Goal: Transaction & Acquisition: Subscribe to service/newsletter

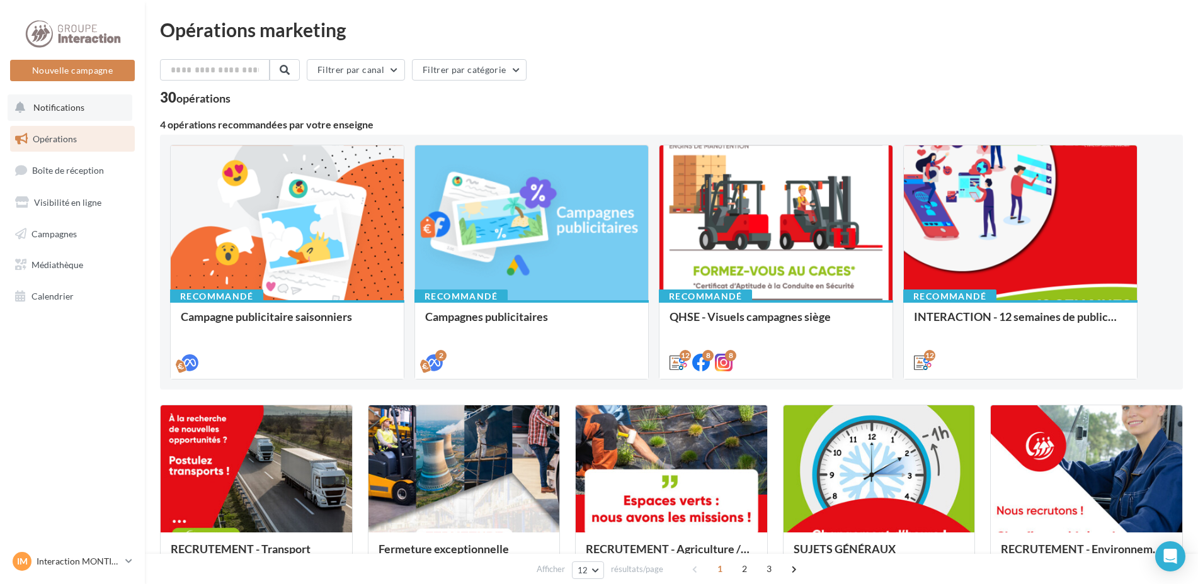
click at [85, 113] on button "Notifications" at bounding box center [70, 107] width 125 height 26
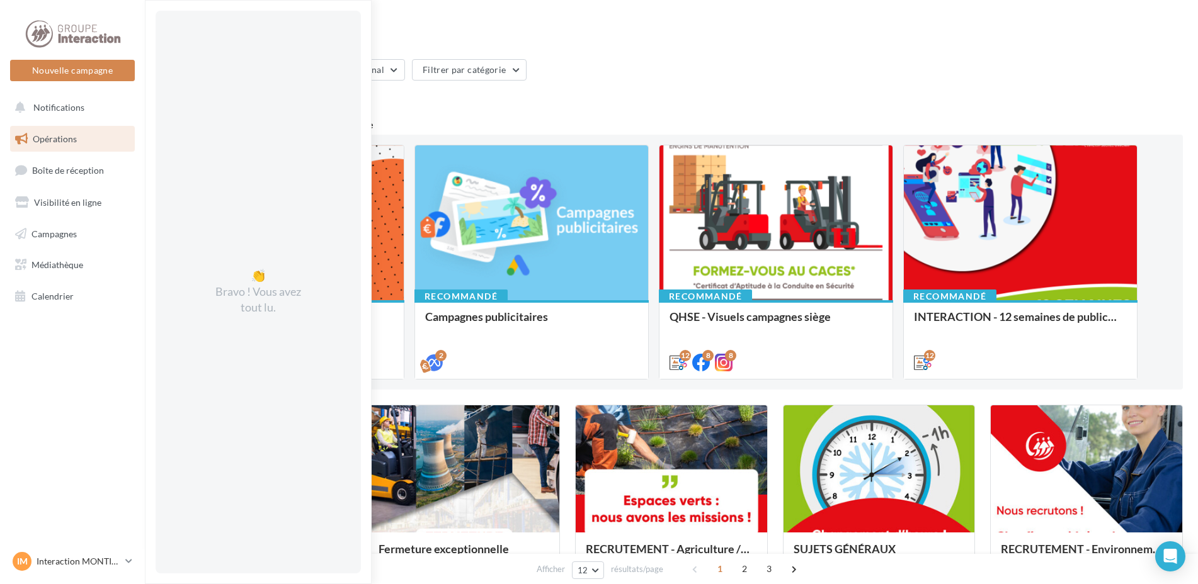
click at [70, 137] on span "Opérations" at bounding box center [55, 138] width 44 height 11
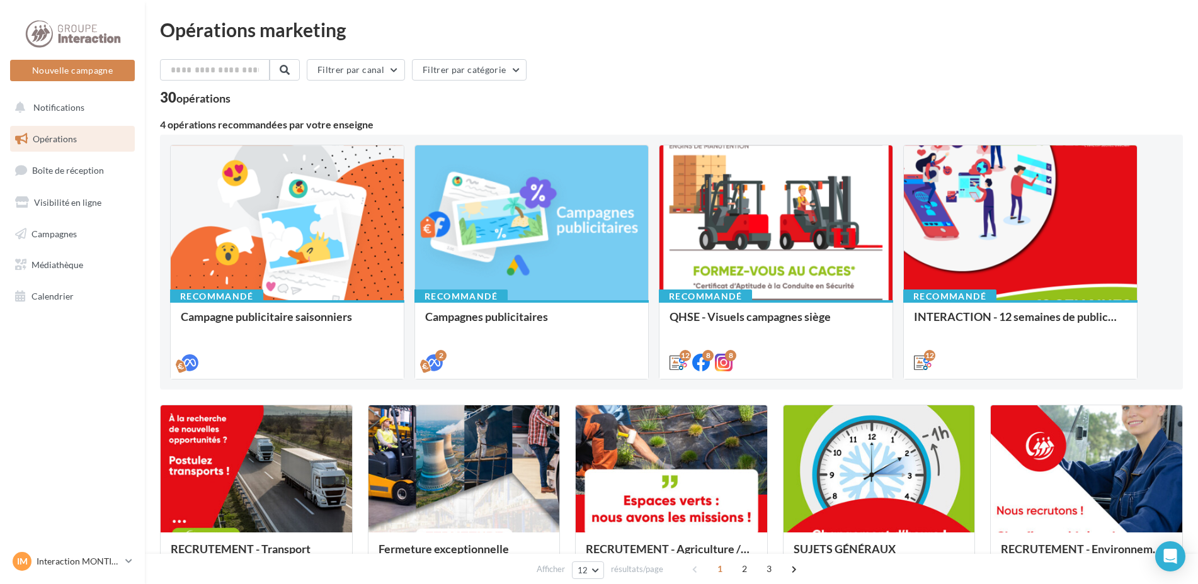
click at [76, 148] on link "Opérations" at bounding box center [73, 139] width 130 height 26
click at [84, 142] on link "Opérations" at bounding box center [73, 139] width 130 height 26
click at [86, 193] on link "Visibilité en ligne" at bounding box center [73, 203] width 130 height 26
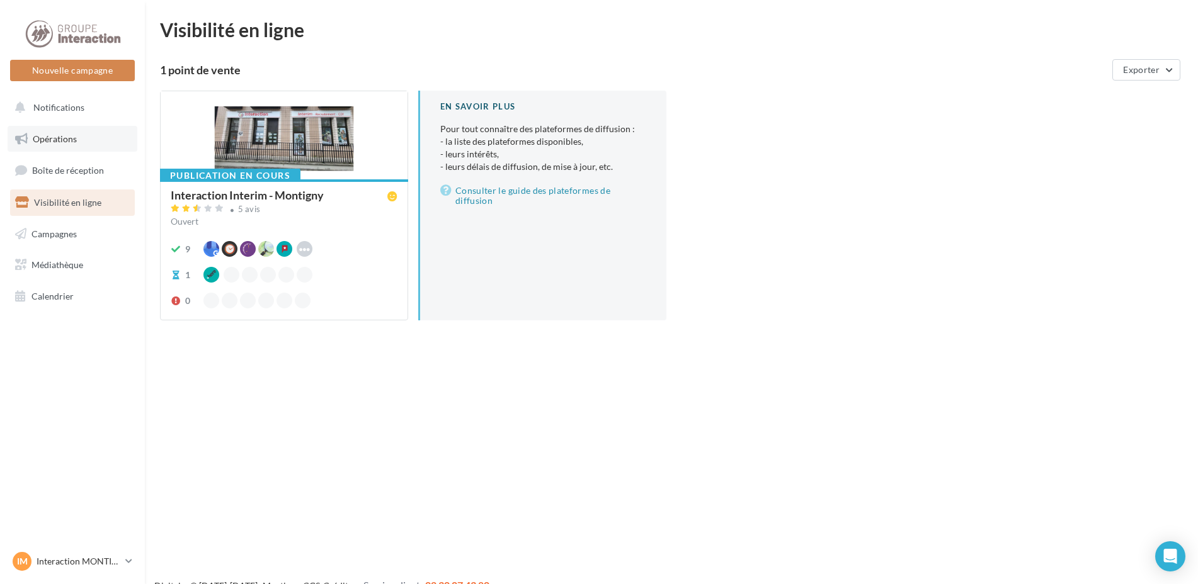
click at [54, 130] on link "Opérations" at bounding box center [73, 139] width 130 height 26
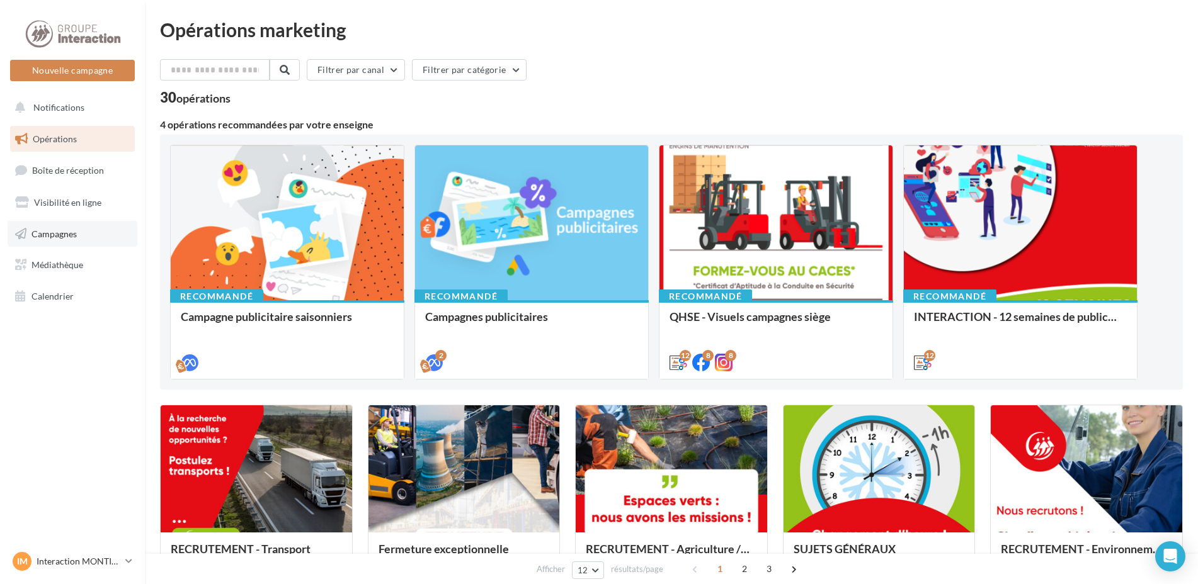
click at [91, 241] on link "Campagnes" at bounding box center [73, 234] width 130 height 26
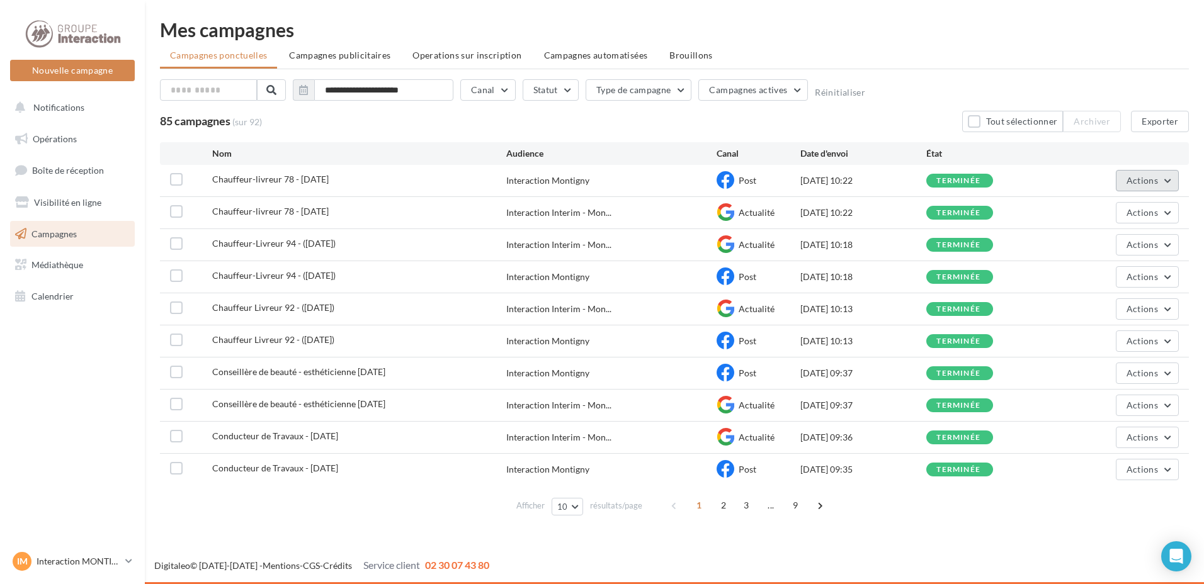
click at [1137, 186] on button "Actions" at bounding box center [1147, 180] width 63 height 21
click at [175, 185] on label at bounding box center [176, 179] width 13 height 13
click at [173, 209] on label at bounding box center [176, 211] width 13 height 13
click at [177, 239] on label at bounding box center [176, 243] width 13 height 13
click at [179, 276] on label at bounding box center [176, 276] width 13 height 13
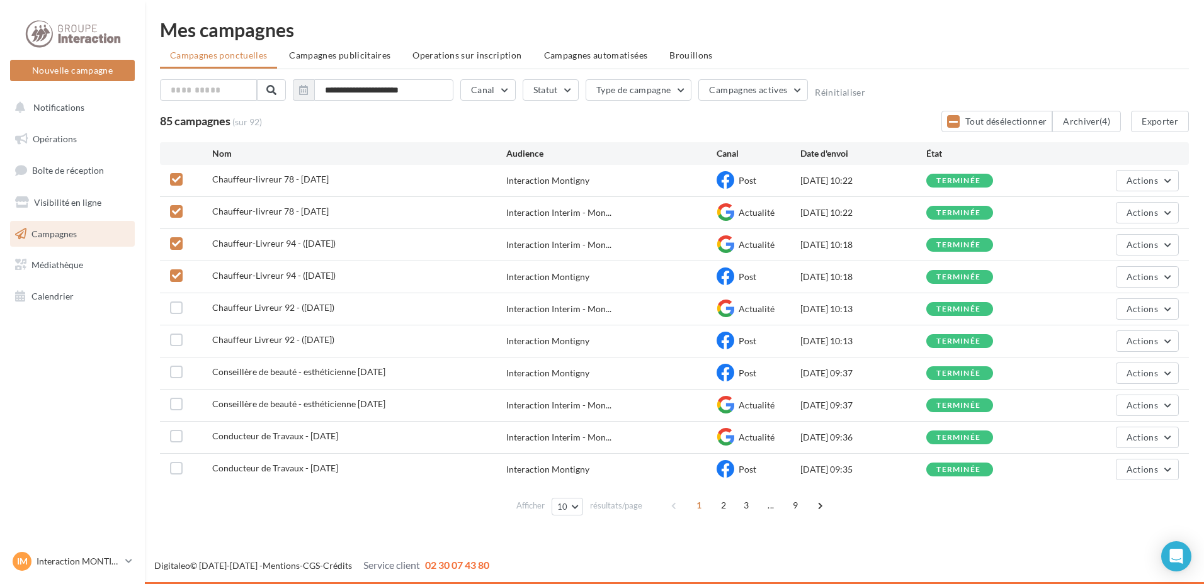
click at [178, 315] on div at bounding box center [176, 310] width 13 height 16
drag, startPoint x: 178, startPoint y: 340, endPoint x: 177, endPoint y: 331, distance: 8.9
click at [177, 332] on div "Chauffeur Livreur 92 - (05/09/2025) Interaction Montigny Post 05/09/2025 10:13 …" at bounding box center [674, 341] width 1029 height 31
click at [176, 310] on label at bounding box center [176, 308] width 13 height 13
click at [179, 343] on label at bounding box center [176, 340] width 13 height 13
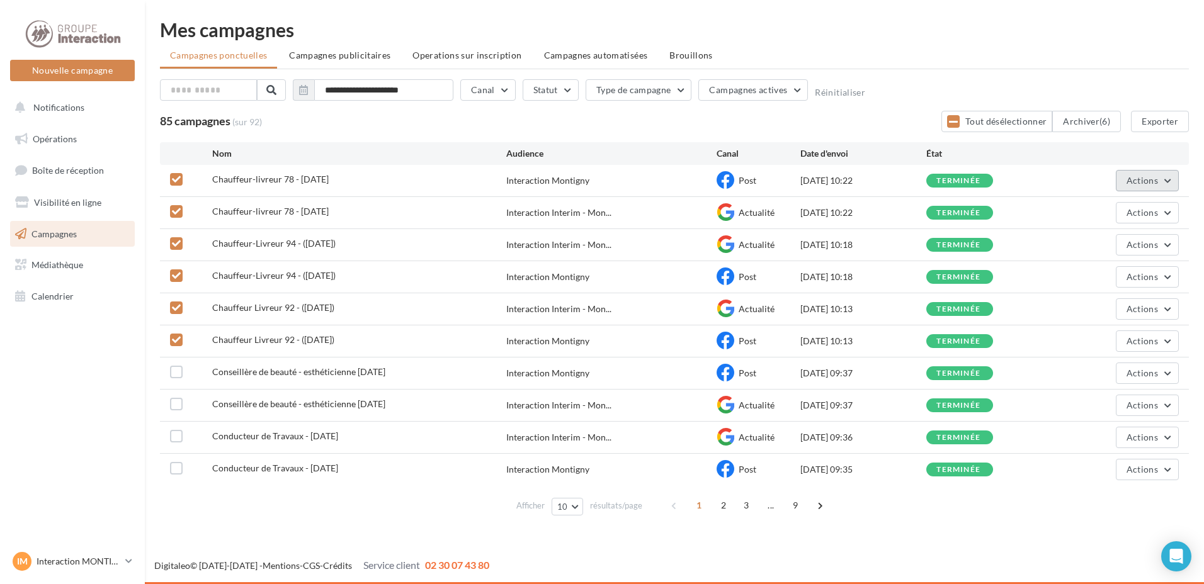
click at [1146, 188] on button "Actions" at bounding box center [1147, 180] width 63 height 21
click at [1104, 273] on button "Dupliquer" at bounding box center [1116, 275] width 126 height 33
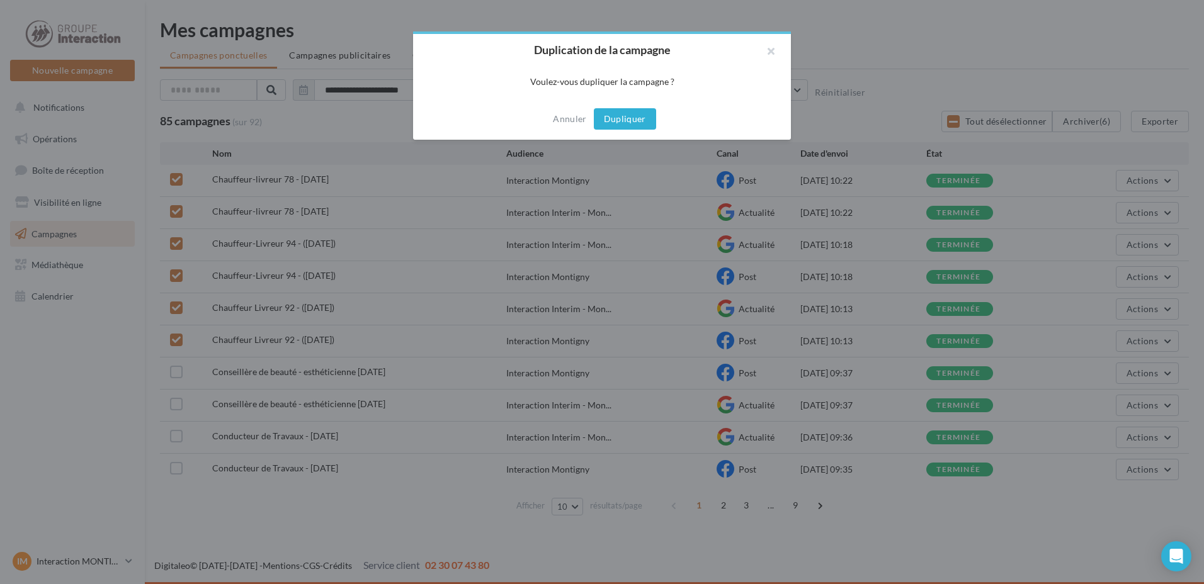
click at [603, 113] on button "Dupliquer" at bounding box center [625, 118] width 62 height 21
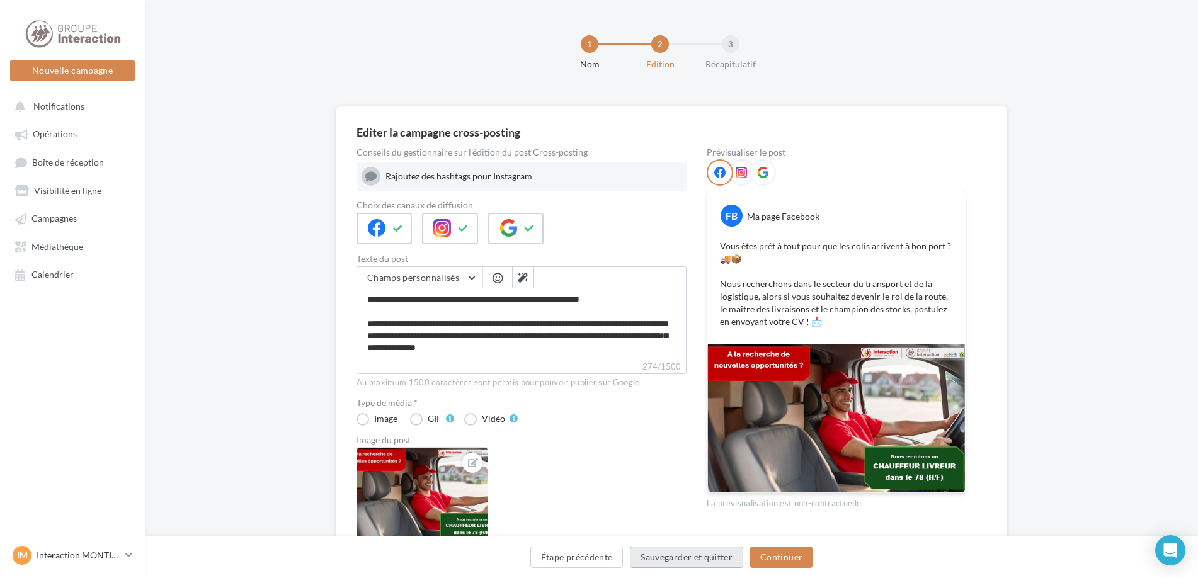
click at [659, 557] on button "Sauvegarder et quitter" at bounding box center [686, 557] width 113 height 21
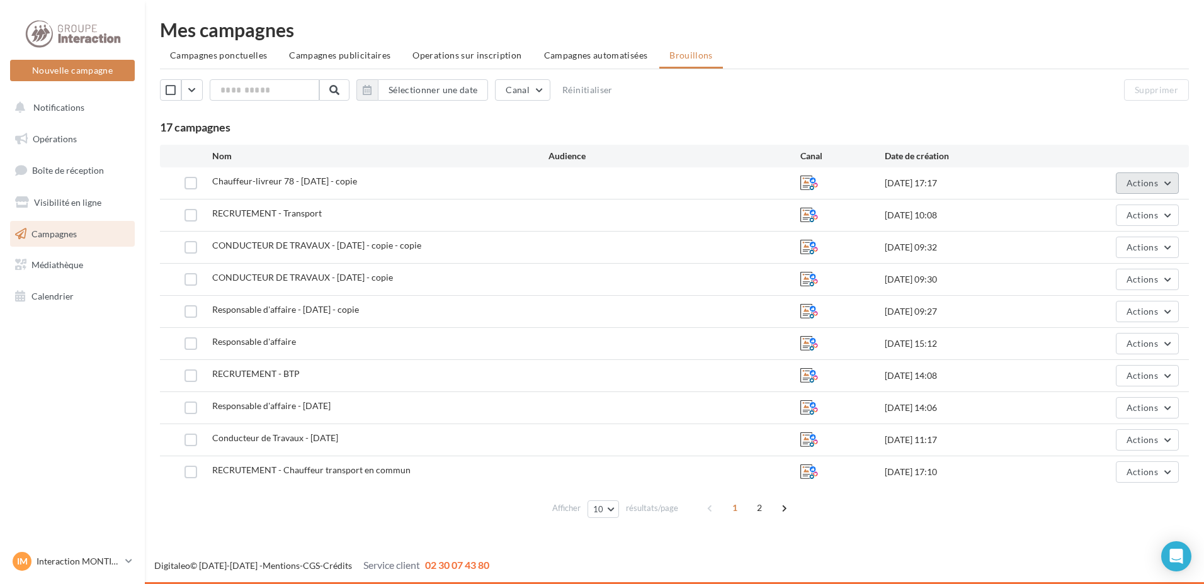
click at [1156, 182] on span "Actions" at bounding box center [1142, 183] width 31 height 11
click at [1076, 246] on button "Renommer" at bounding box center [1116, 245] width 126 height 33
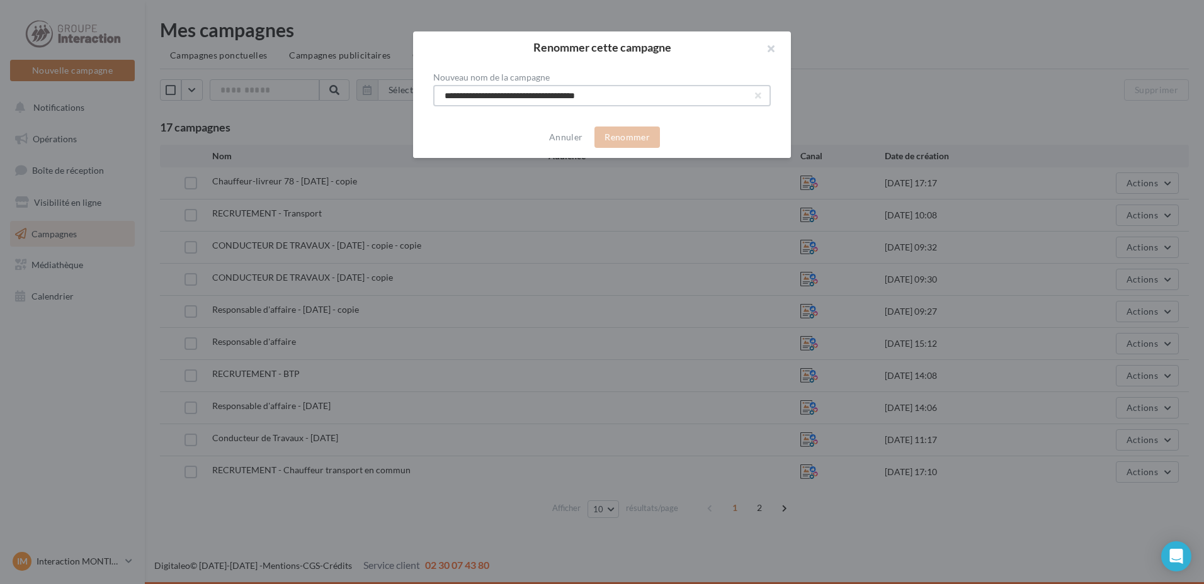
click at [616, 98] on input "**********" at bounding box center [602, 95] width 338 height 21
click at [764, 52] on button "button" at bounding box center [766, 50] width 50 height 38
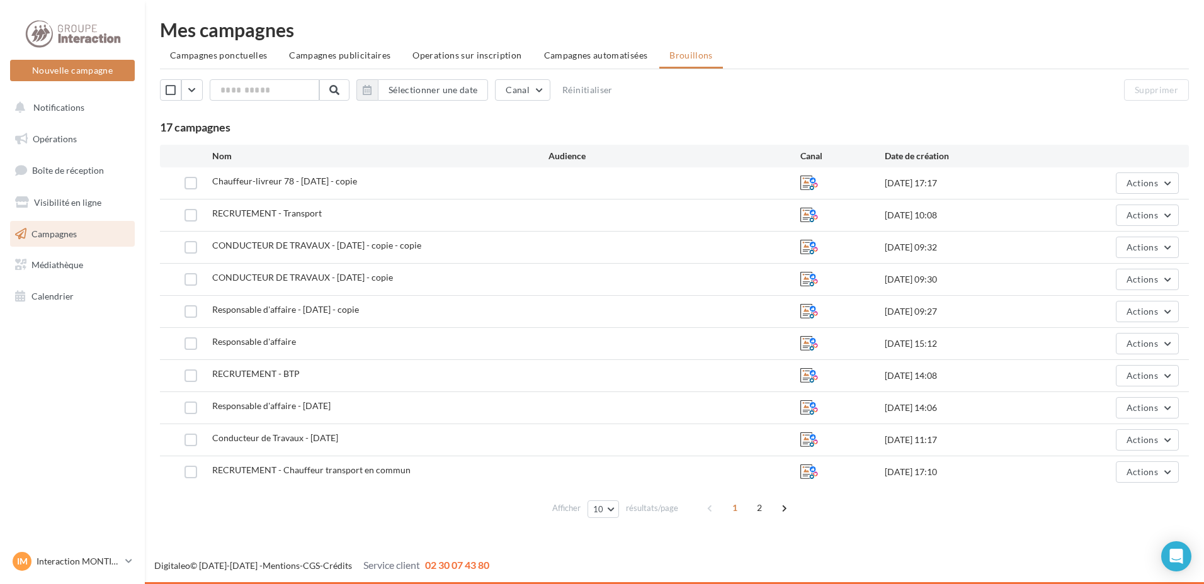
click at [52, 225] on link "Campagnes" at bounding box center [73, 234] width 130 height 26
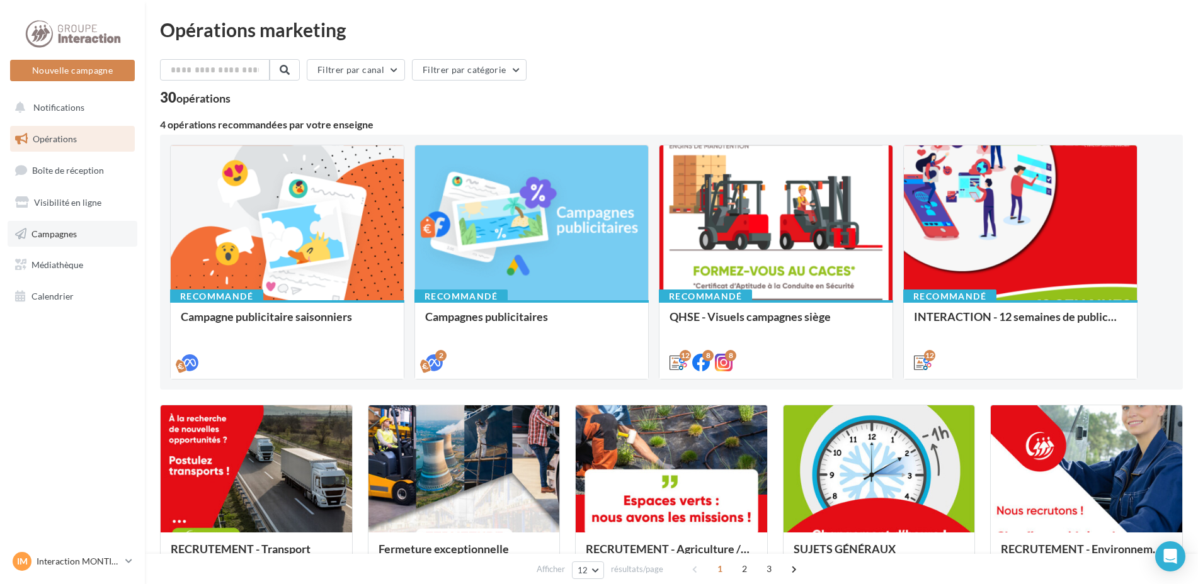
click at [59, 233] on span "Campagnes" at bounding box center [53, 233] width 45 height 11
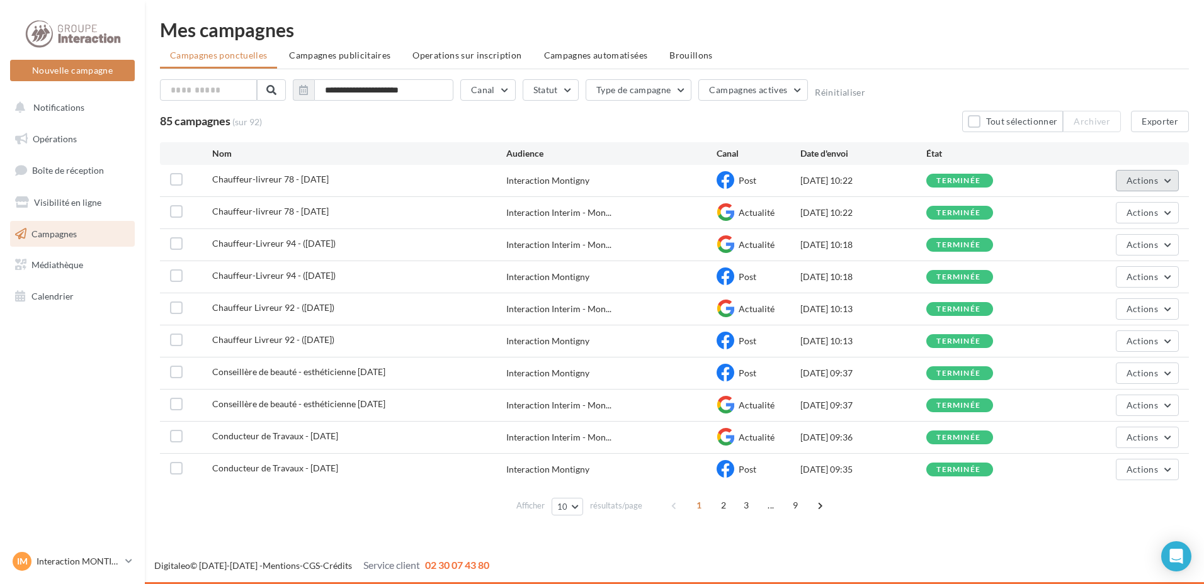
click at [1125, 182] on button "Actions" at bounding box center [1147, 180] width 63 height 21
click at [1090, 280] on button "Dupliquer" at bounding box center [1116, 275] width 126 height 33
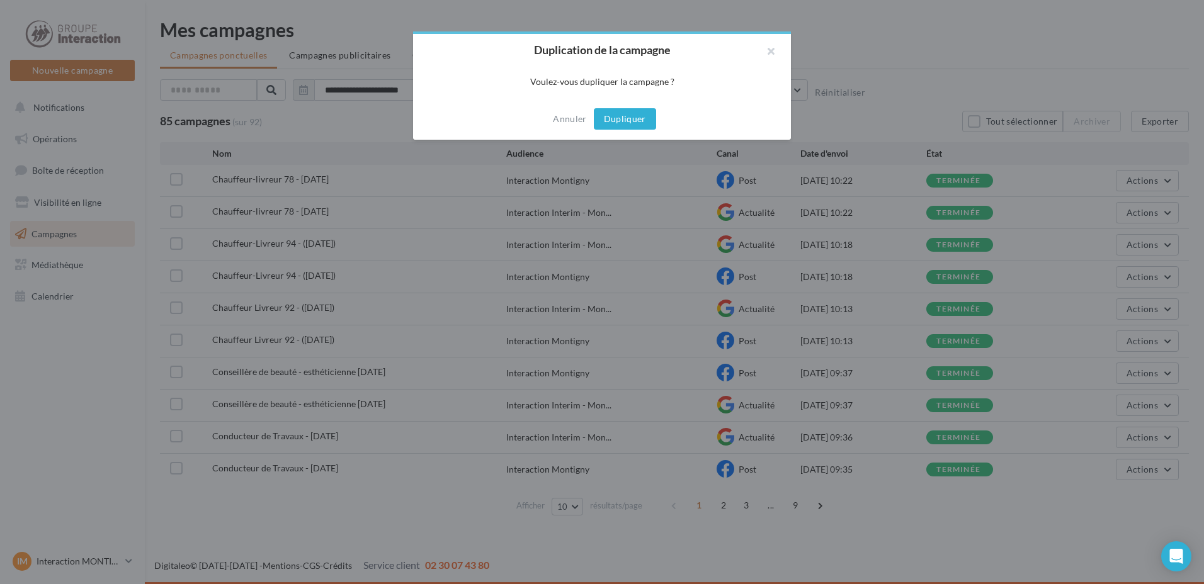
click at [650, 126] on button "Dupliquer" at bounding box center [625, 118] width 62 height 21
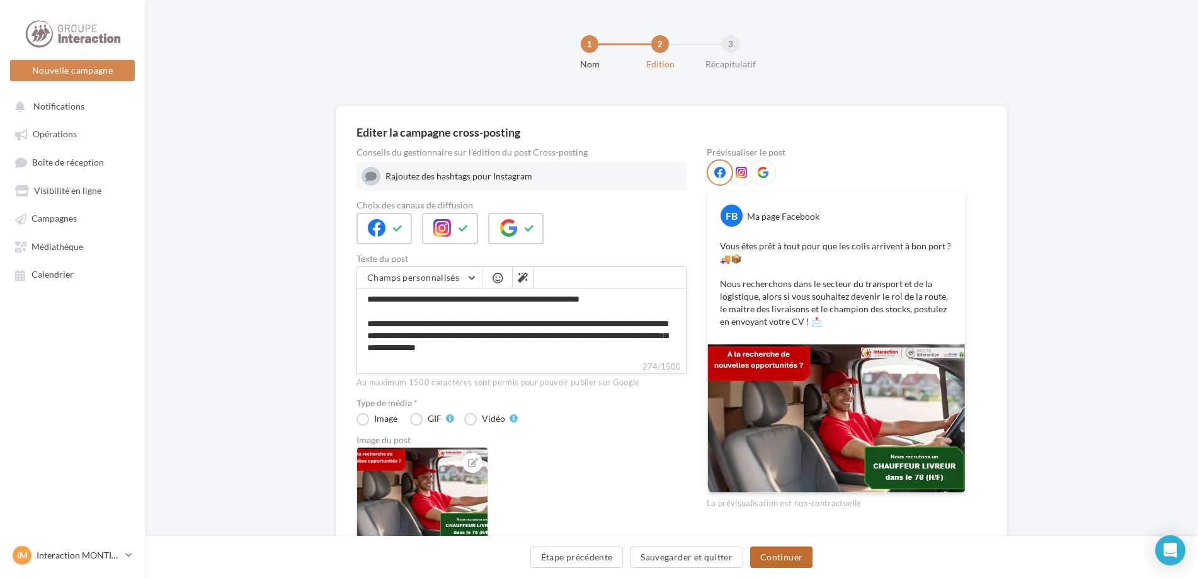
click at [784, 557] on button "Continuer" at bounding box center [781, 557] width 62 height 21
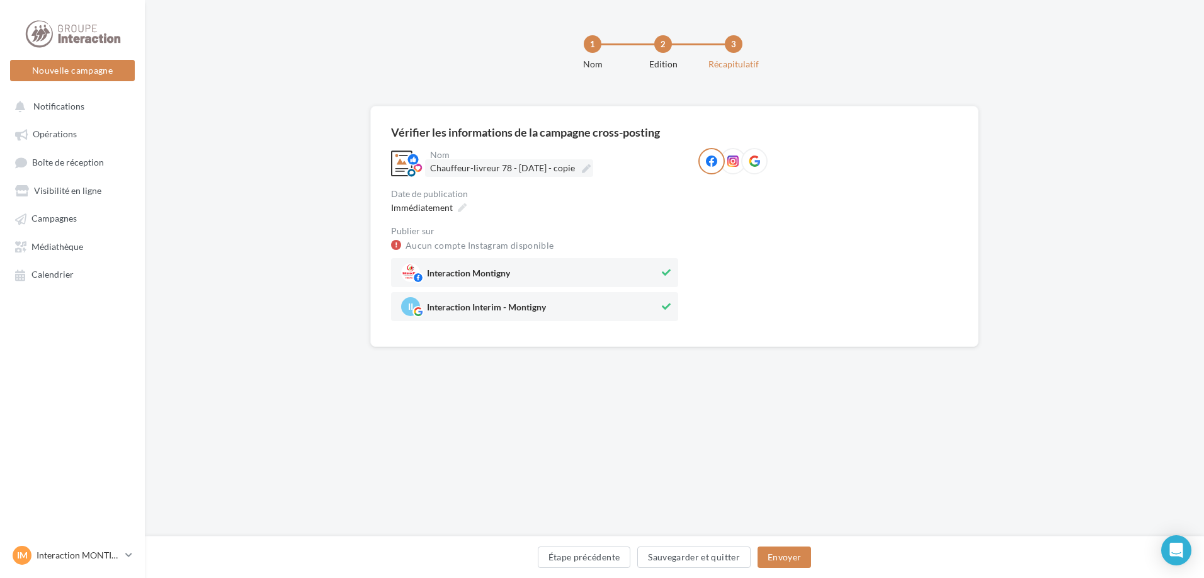
click at [575, 166] on span "Chauffeur-livreur 78 - [DATE] - copie" at bounding box center [502, 167] width 145 height 11
click at [541, 166] on input "**********" at bounding box center [485, 169] width 111 height 21
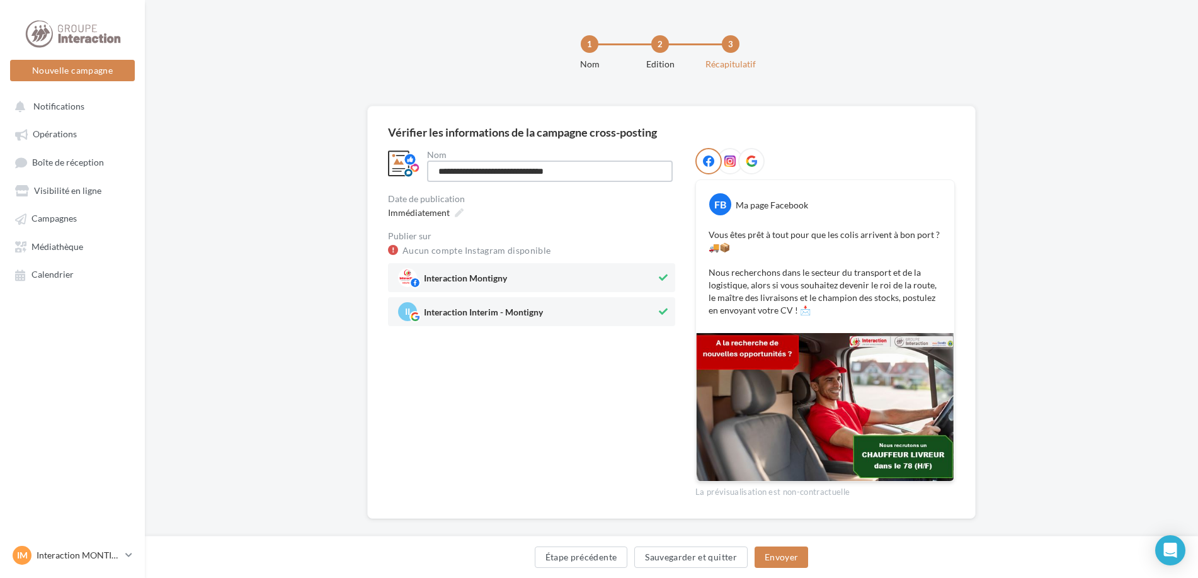
click at [530, 169] on input "**********" at bounding box center [550, 171] width 246 height 21
type input "**********"
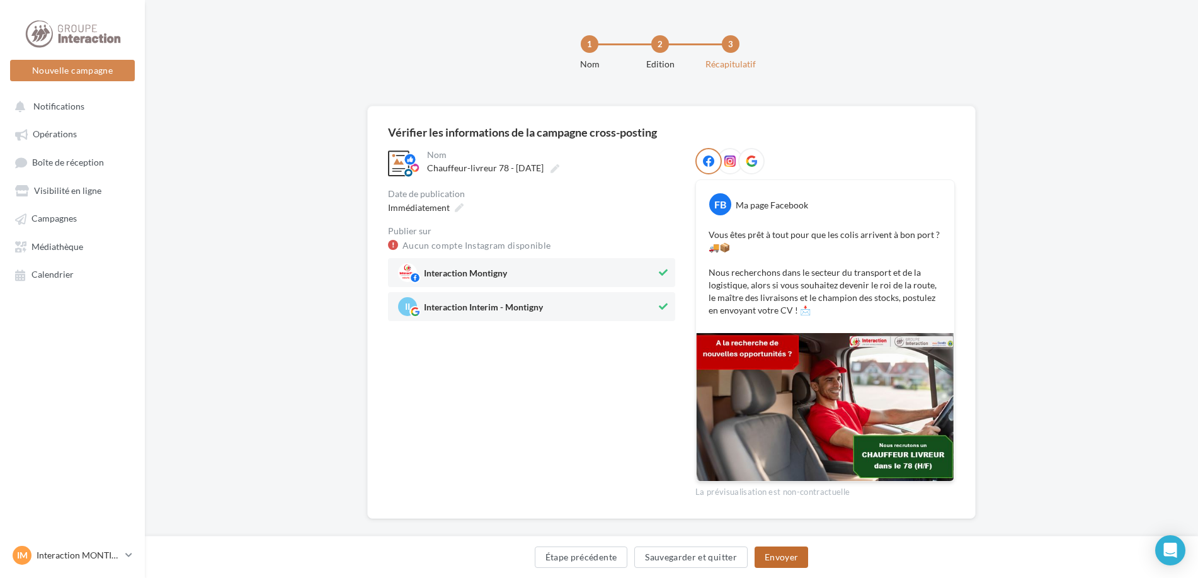
click at [788, 560] on button "Envoyer" at bounding box center [781, 557] width 54 height 21
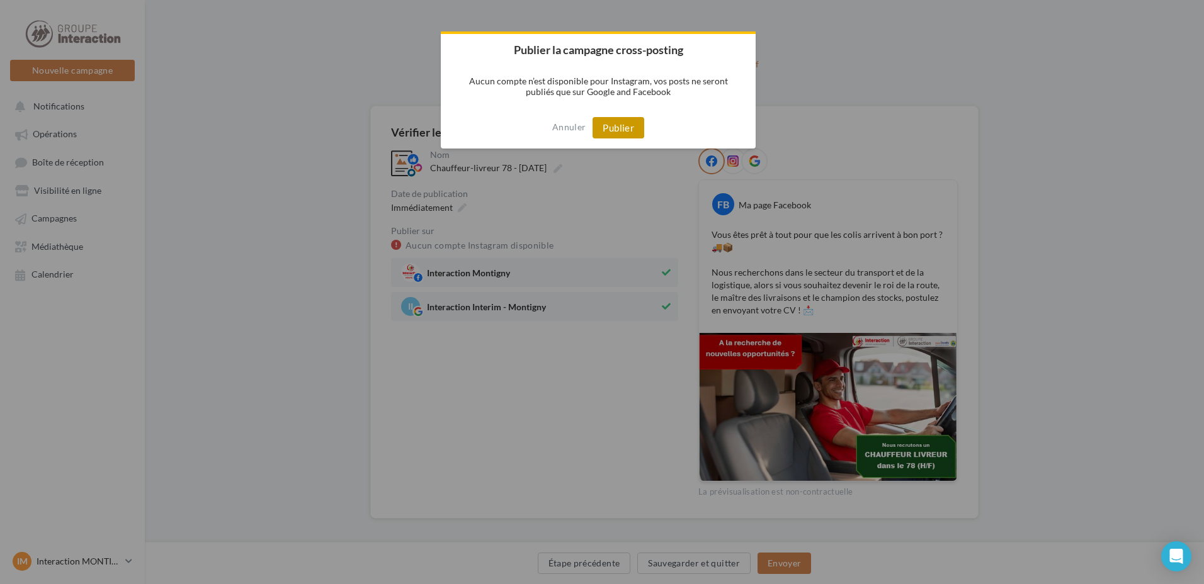
click at [630, 137] on button "Publier" at bounding box center [619, 127] width 52 height 21
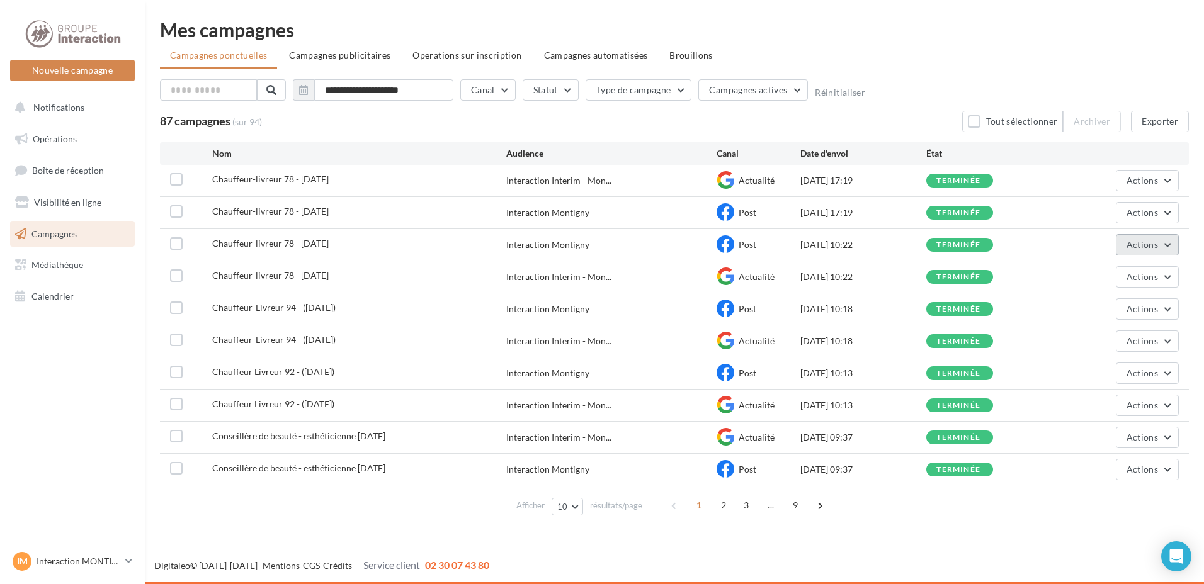
click at [1147, 254] on button "Actions" at bounding box center [1147, 244] width 63 height 21
click at [1112, 334] on button "Dupliquer" at bounding box center [1116, 340] width 126 height 33
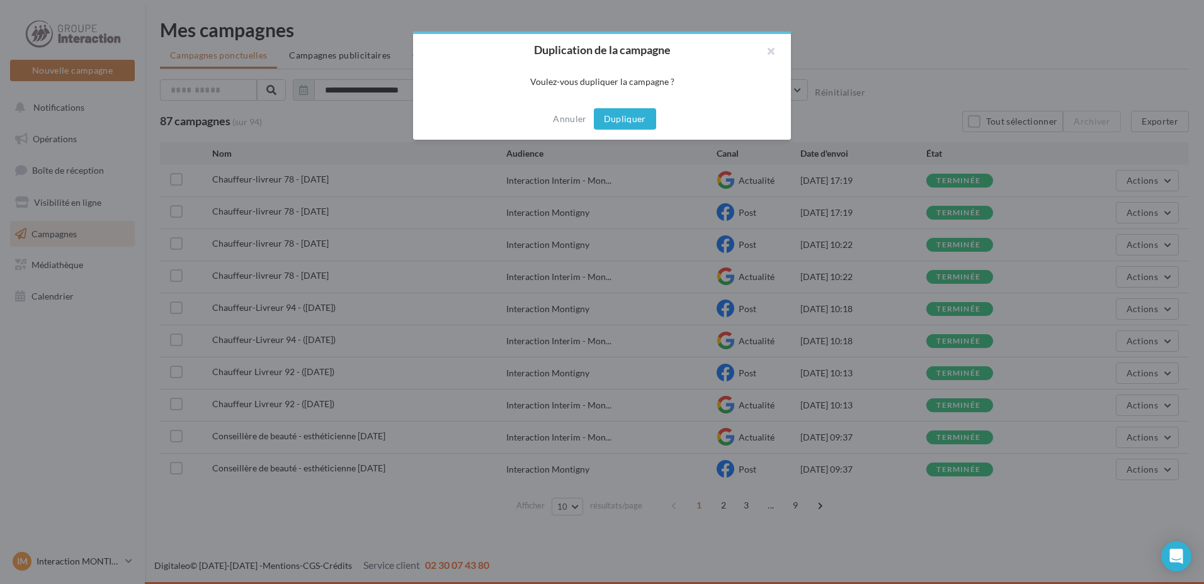
click at [613, 109] on button "Dupliquer" at bounding box center [625, 118] width 62 height 21
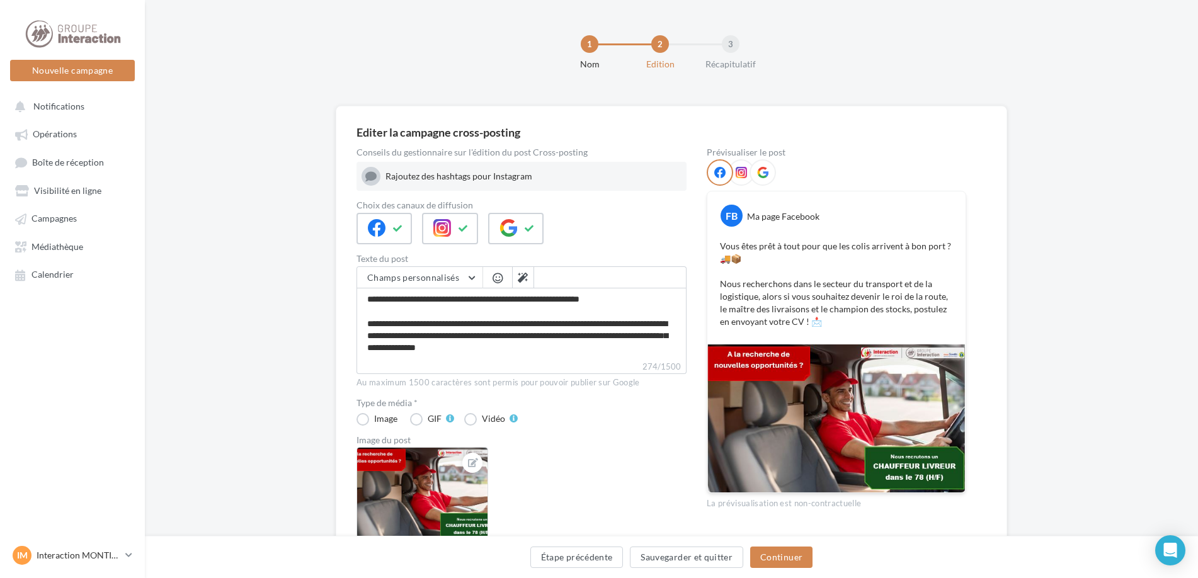
scroll to position [149, 0]
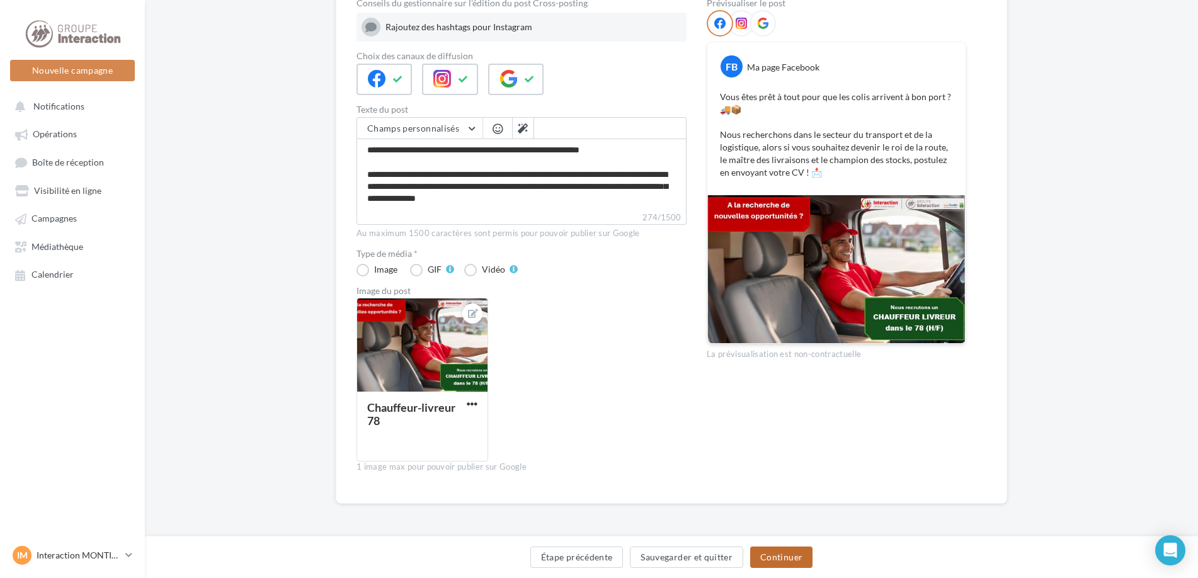
drag, startPoint x: 805, startPoint y: 566, endPoint x: 759, endPoint y: 482, distance: 95.5
click at [759, 482] on div "Editer la campagne cross-posting Conseils du gestionnaire sur l'édition du post…" at bounding box center [671, 251] width 1053 height 588
click at [790, 548] on button "Continuer" at bounding box center [781, 557] width 62 height 21
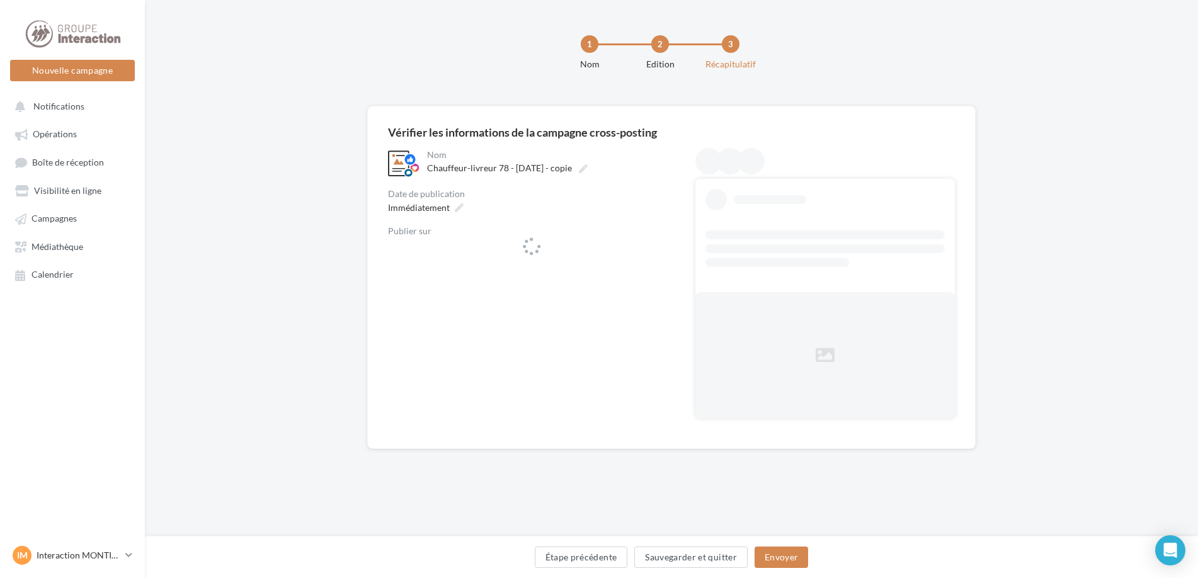
scroll to position [0, 0]
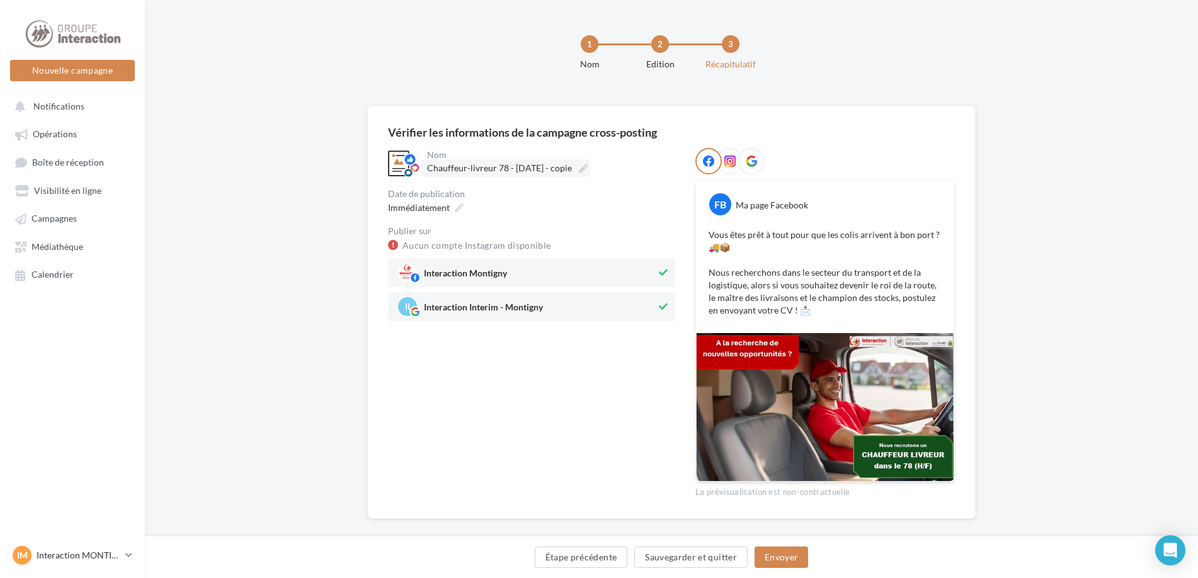
click at [572, 165] on span "Chauffeur-livreur 78 - 05/09/2025 - copie" at bounding box center [499, 167] width 145 height 11
click at [538, 165] on input "**********" at bounding box center [482, 169] width 111 height 21
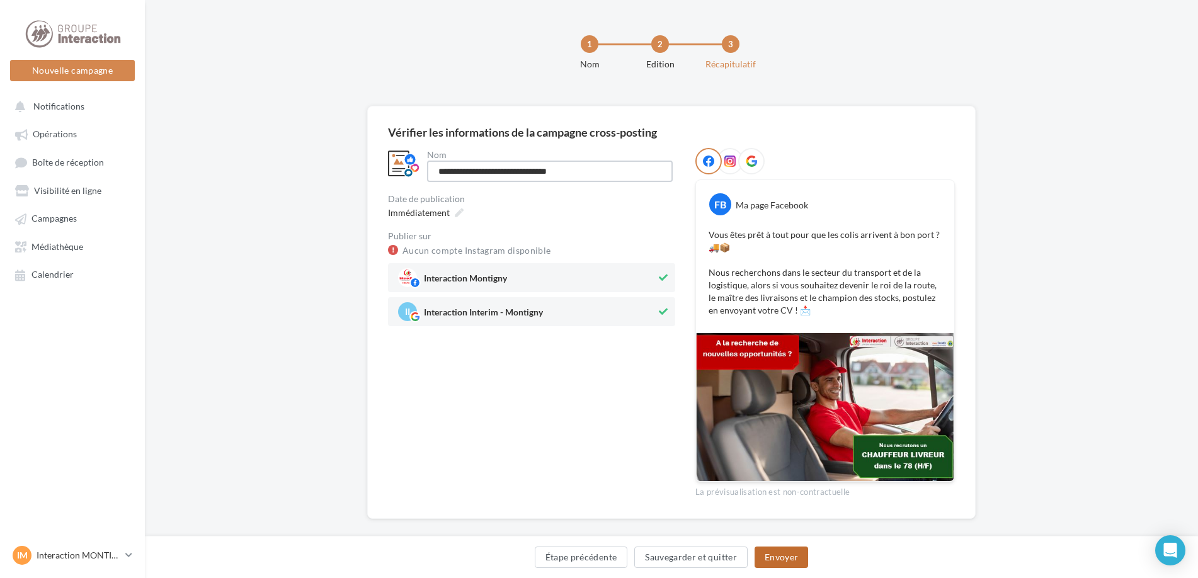
type input "**********"
click at [805, 551] on button "Envoyer" at bounding box center [781, 557] width 54 height 21
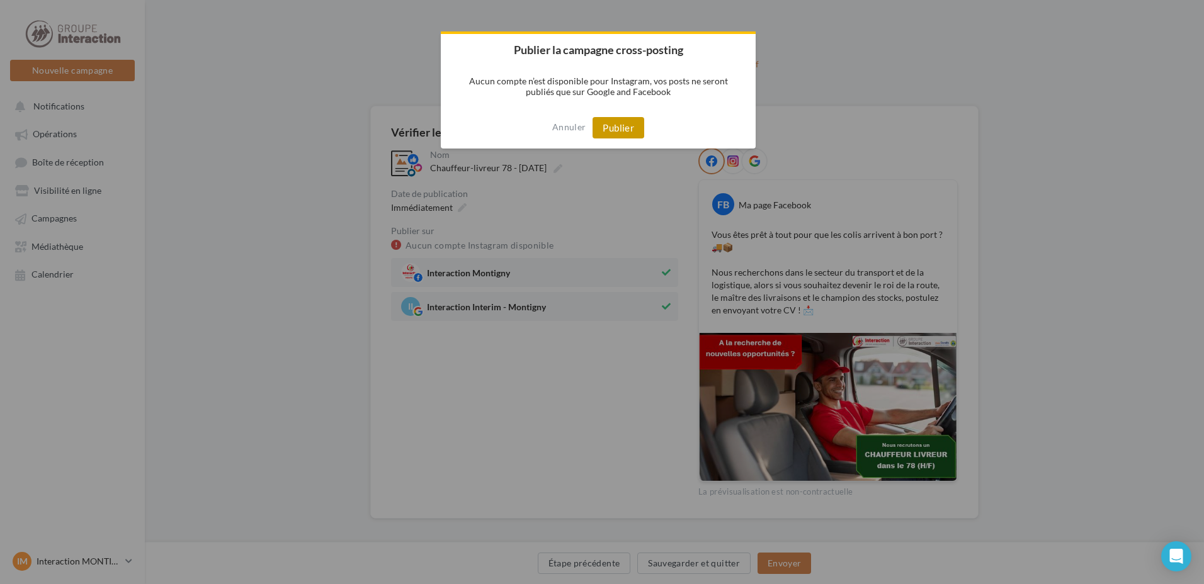
click at [623, 130] on button "Publier" at bounding box center [619, 127] width 52 height 21
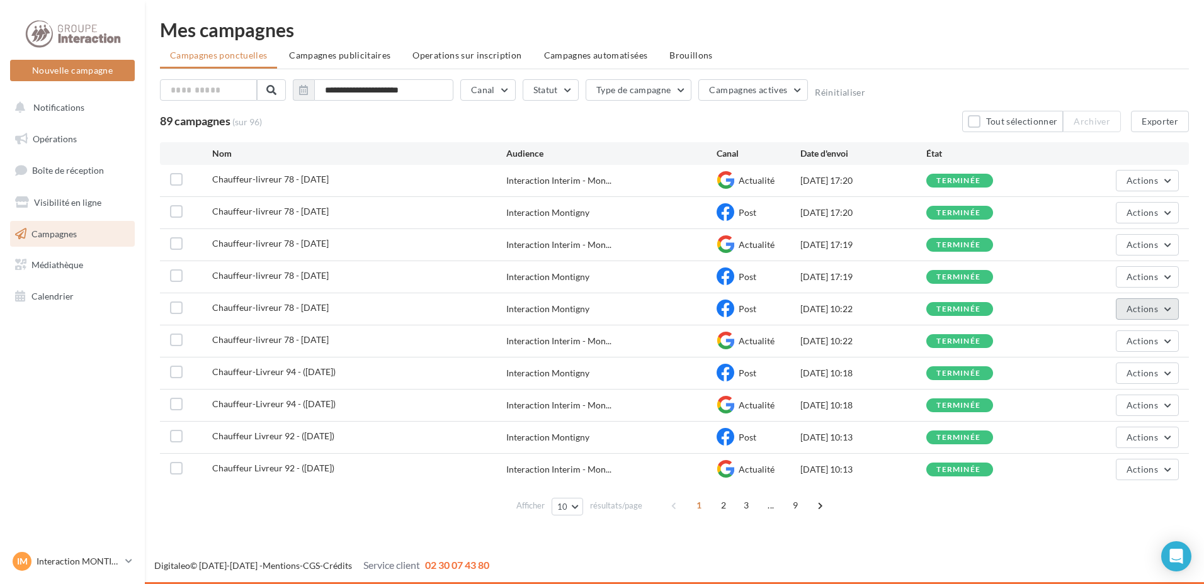
click at [1151, 306] on span "Actions" at bounding box center [1142, 309] width 31 height 11
click at [1113, 411] on button "Dupliquer" at bounding box center [1116, 404] width 126 height 33
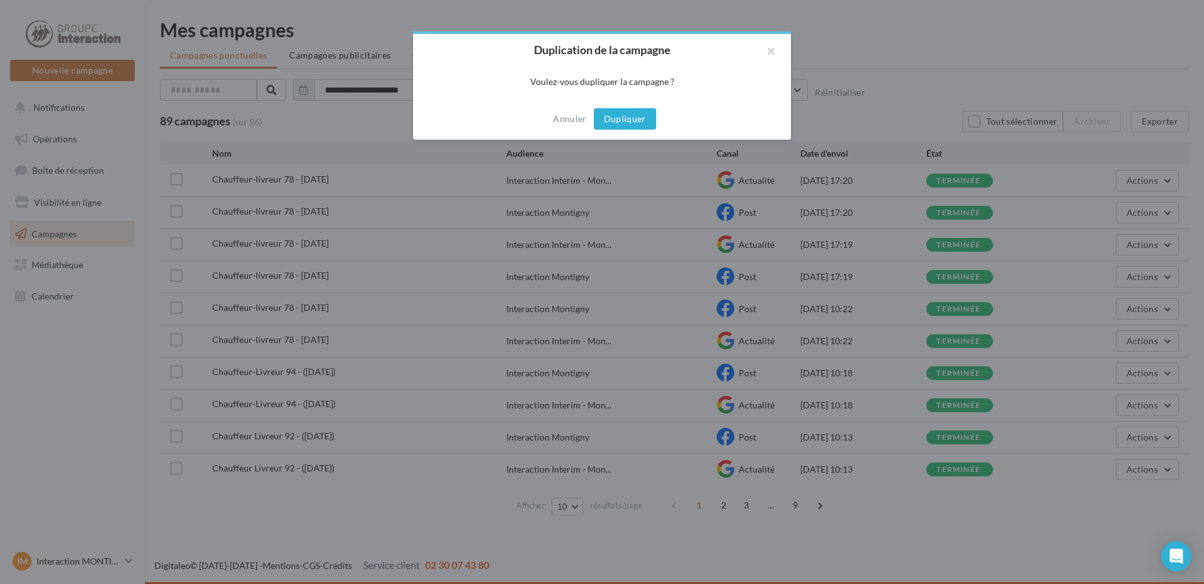
click at [603, 124] on button "Dupliquer" at bounding box center [625, 118] width 62 height 21
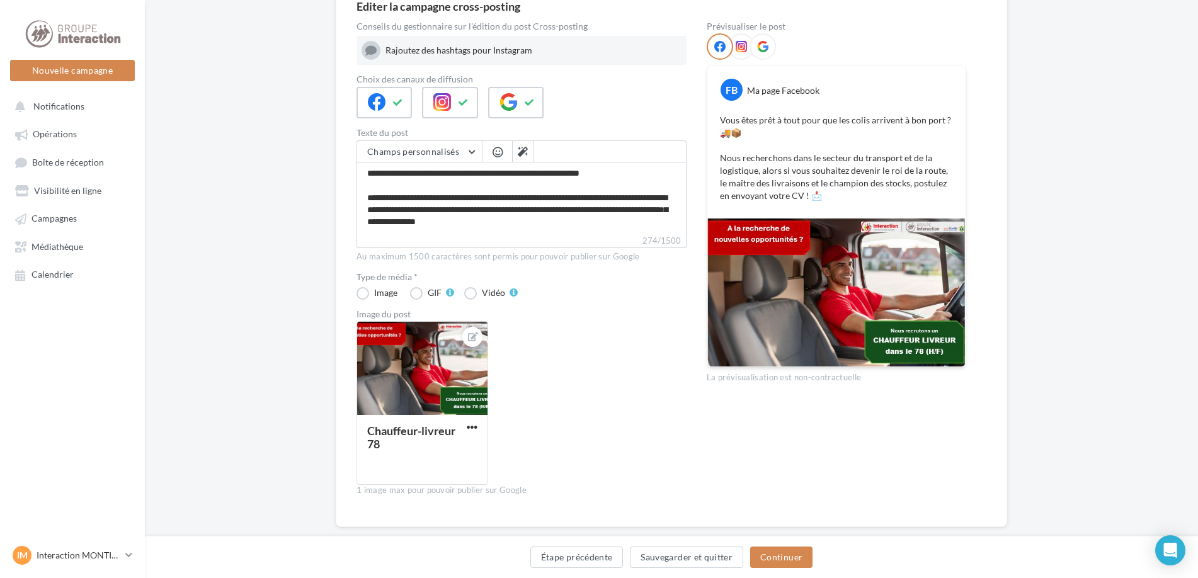
scroll to position [149, 0]
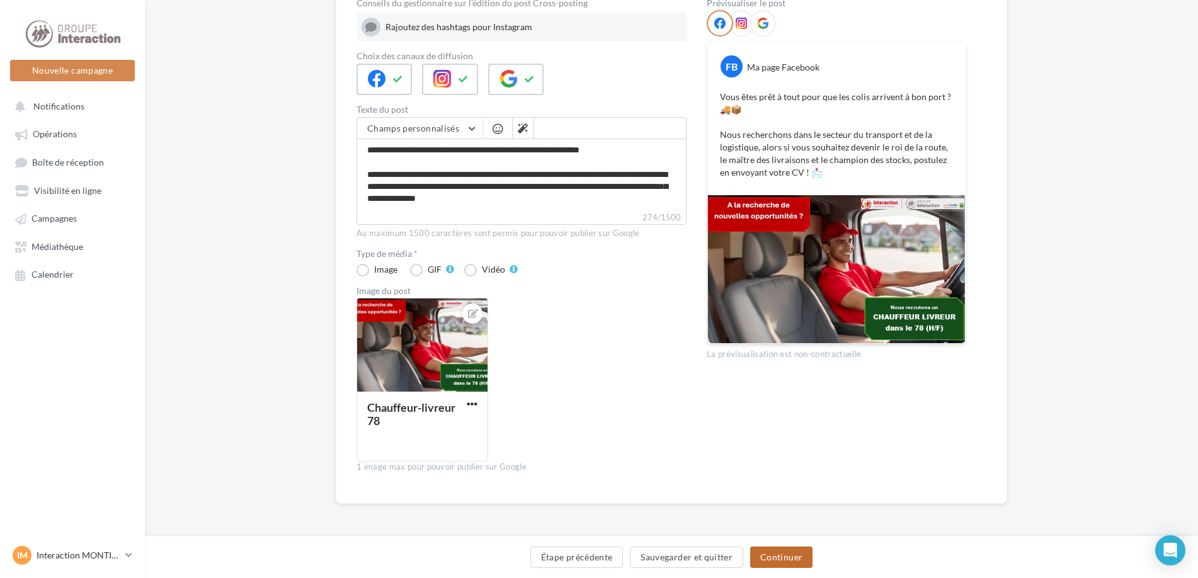
click at [771, 560] on button "Continuer" at bounding box center [781, 557] width 62 height 21
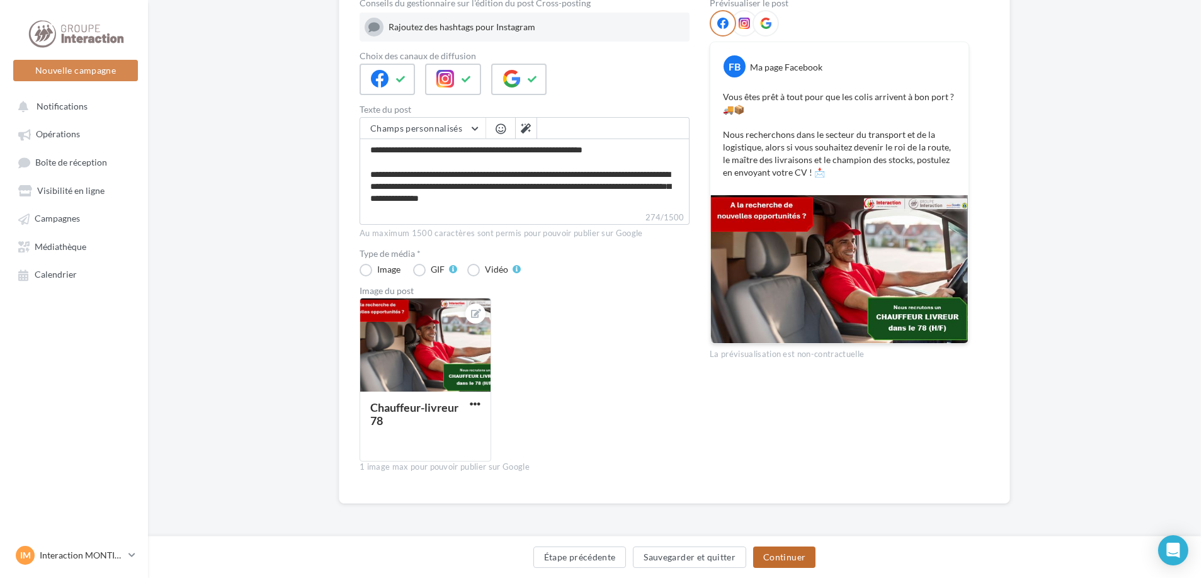
scroll to position [0, 0]
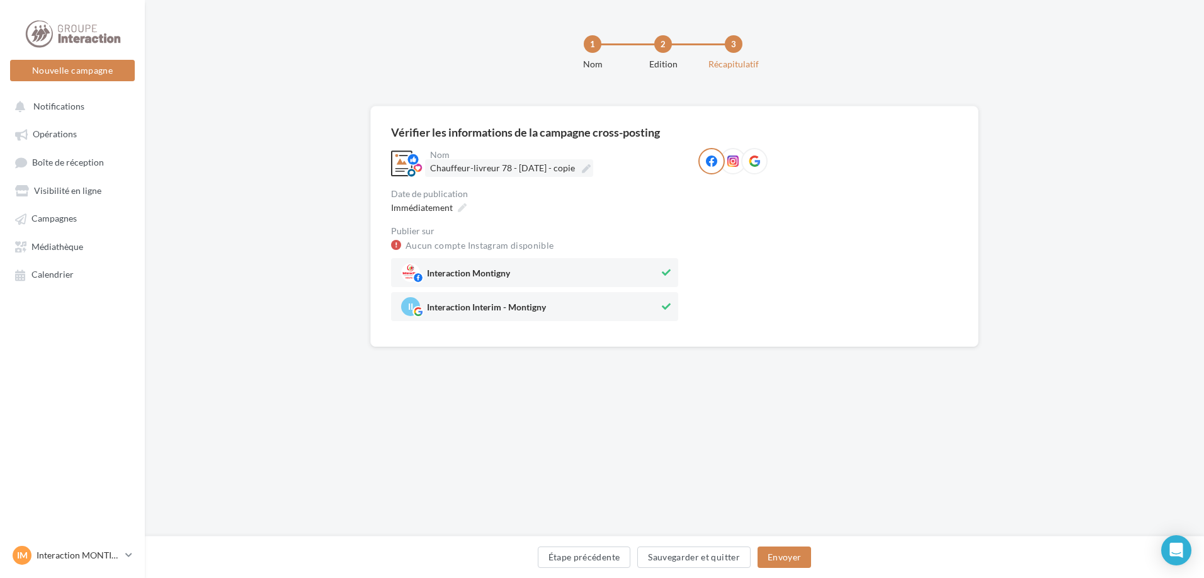
click at [562, 173] on span "Chauffeur-livreur 78 - [DATE] - copie" at bounding box center [502, 167] width 145 height 11
click at [541, 173] on input "**********" at bounding box center [485, 169] width 111 height 21
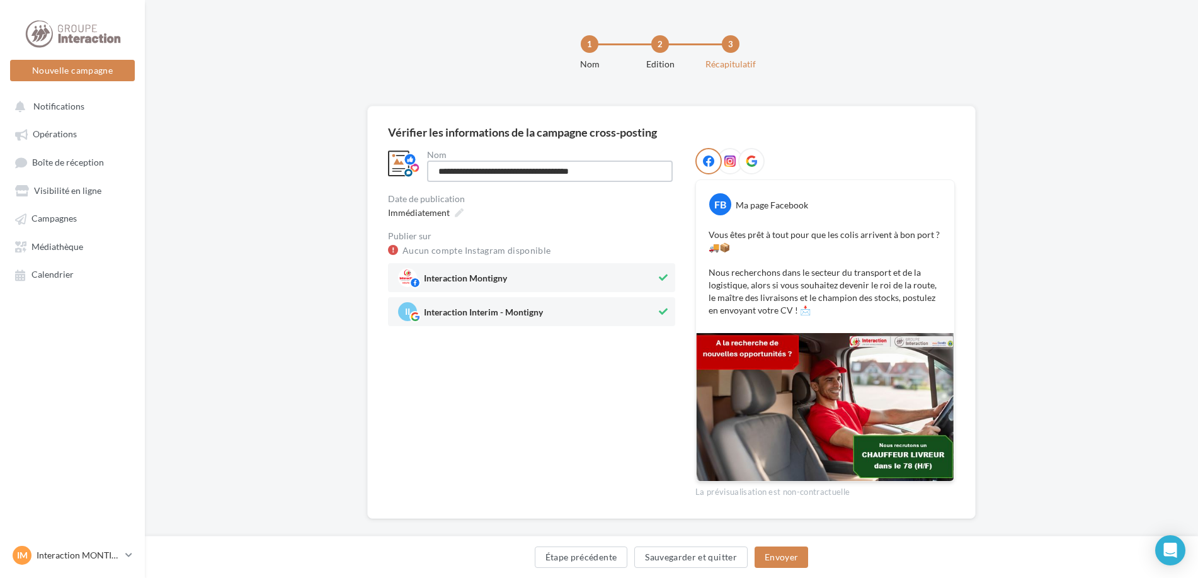
drag, startPoint x: 608, startPoint y: 169, endPoint x: 528, endPoint y: 170, distance: 79.4
click at [528, 170] on input "**********" at bounding box center [550, 171] width 246 height 21
type input "**********"
click at [591, 481] on div "**********" at bounding box center [531, 323] width 287 height 350
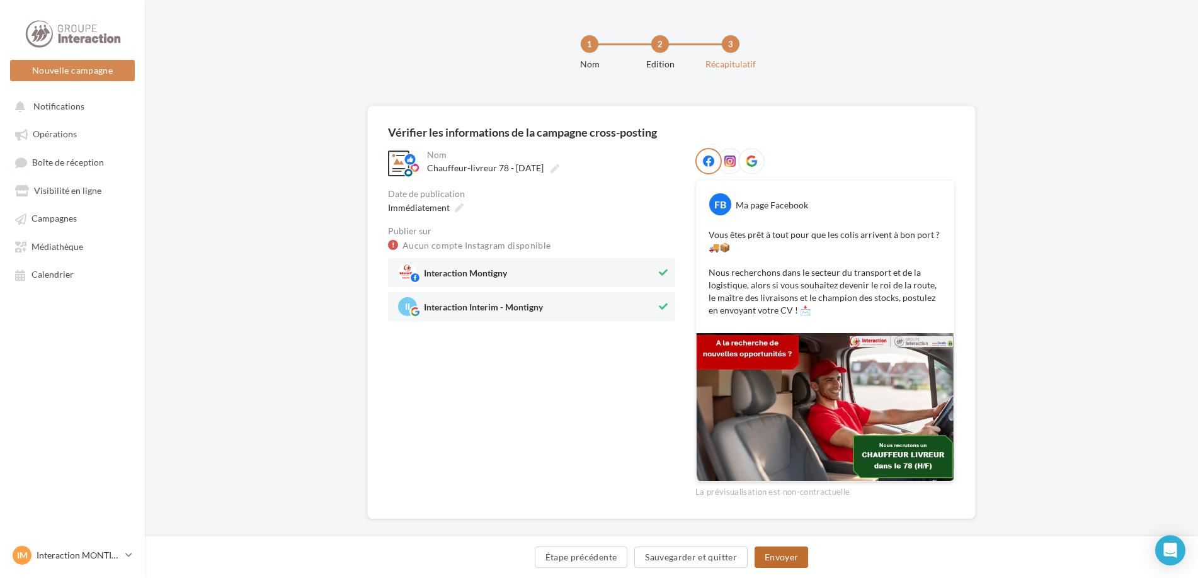
click at [799, 562] on button "Envoyer" at bounding box center [781, 557] width 54 height 21
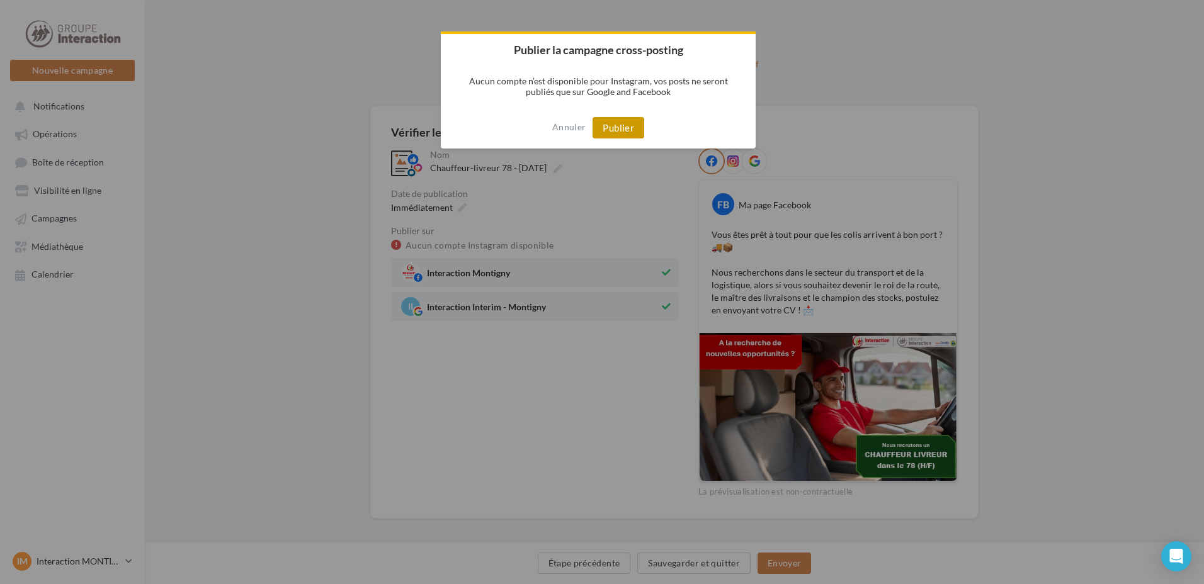
click at [616, 127] on button "Publier" at bounding box center [619, 127] width 52 height 21
